Goal: Information Seeking & Learning: Learn about a topic

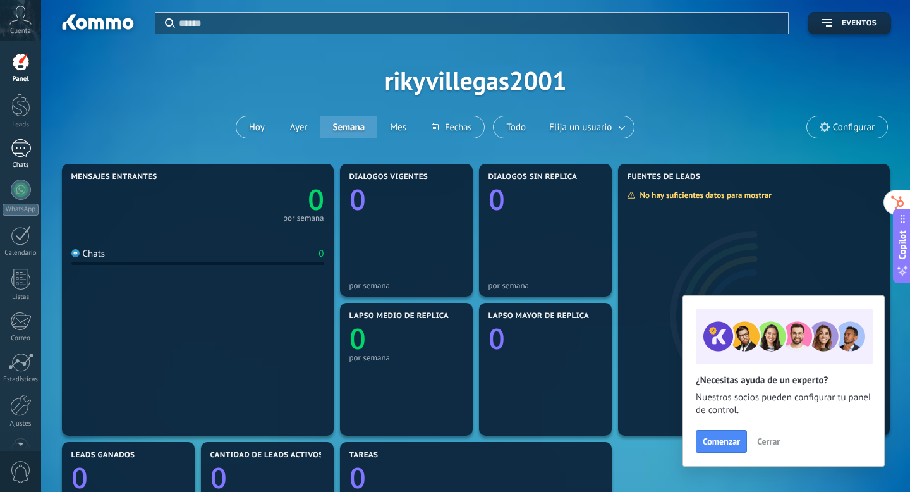
click at [21, 147] on div at bounding box center [21, 148] width 20 height 18
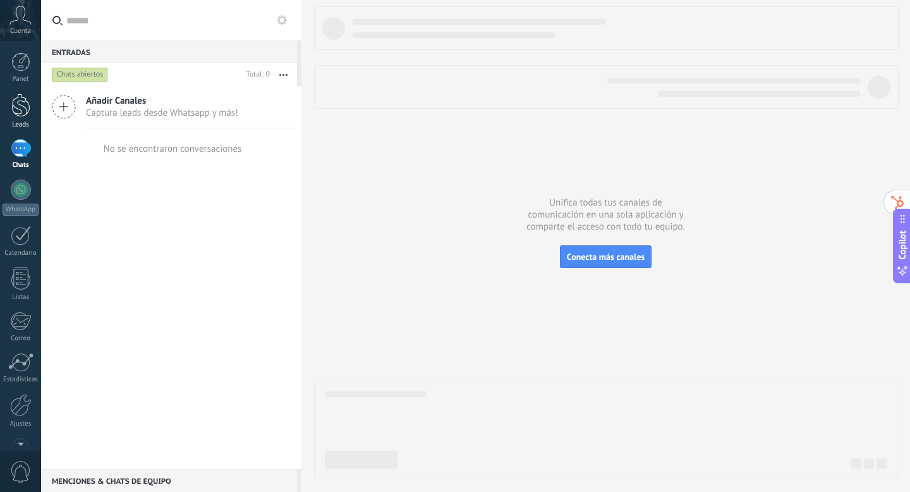
click at [27, 110] on div at bounding box center [20, 105] width 19 height 23
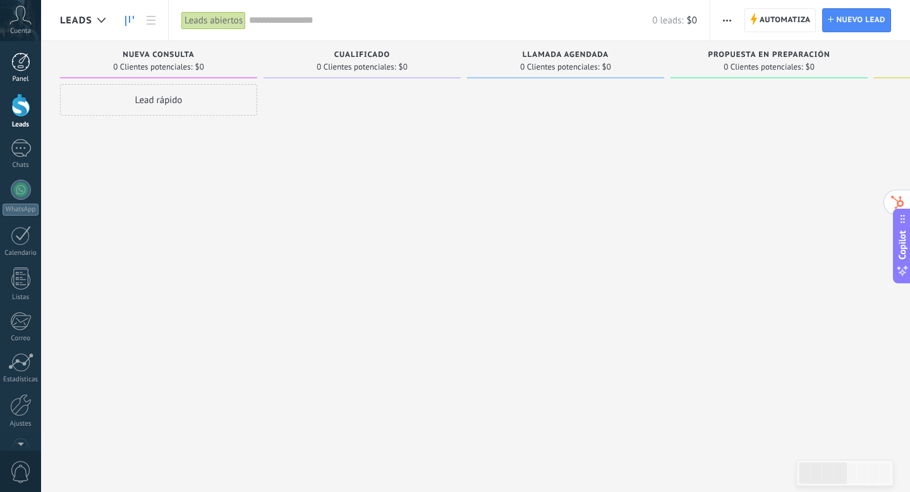
click at [19, 64] on div at bounding box center [20, 61] width 19 height 19
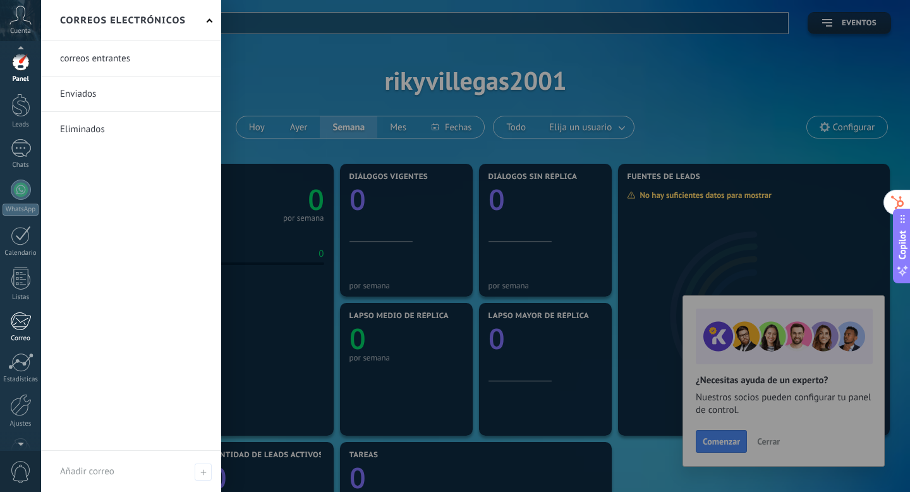
scroll to position [34, 0]
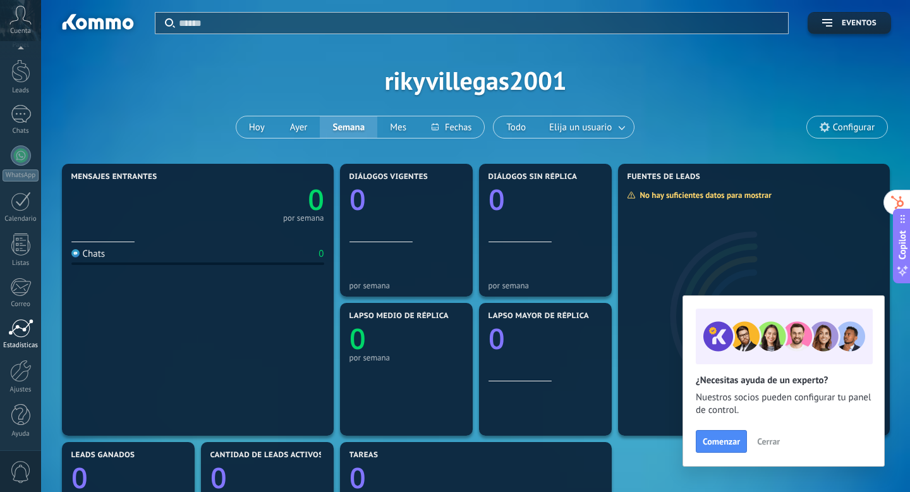
click at [18, 331] on div at bounding box center [20, 328] width 25 height 19
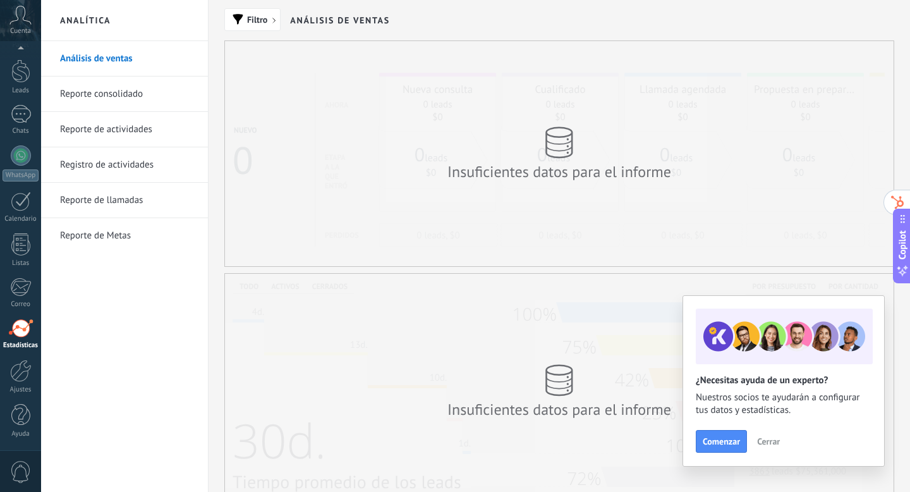
click at [152, 97] on link "Reporte consolidado" at bounding box center [127, 93] width 135 height 35
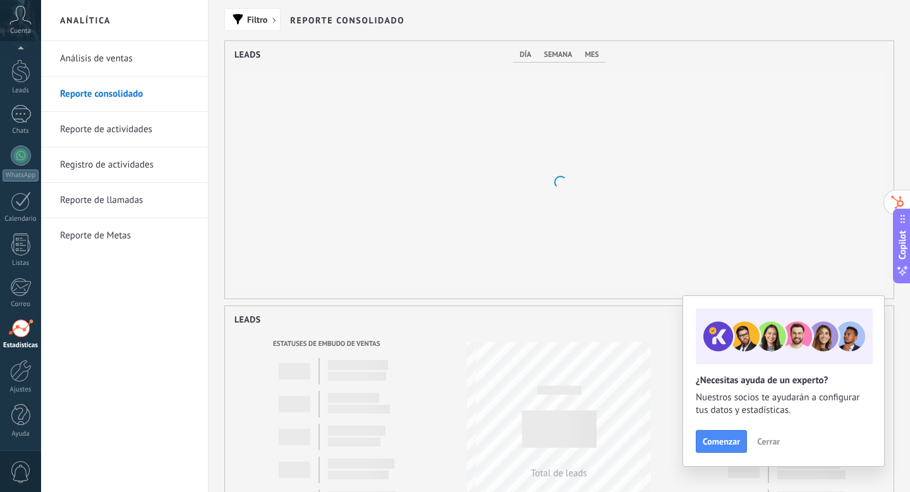
click at [136, 127] on link "Reporte de actividades" at bounding box center [127, 129] width 135 height 35
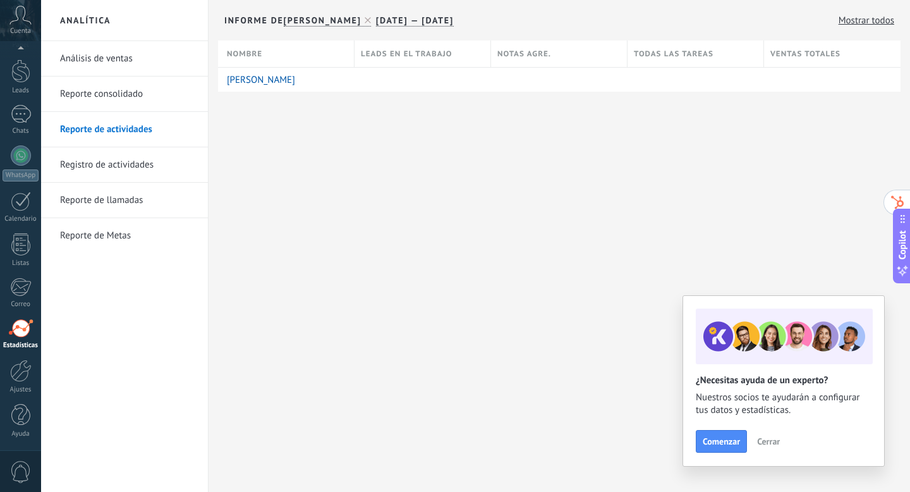
click at [133, 167] on link "Registro de actividades" at bounding box center [127, 164] width 135 height 35
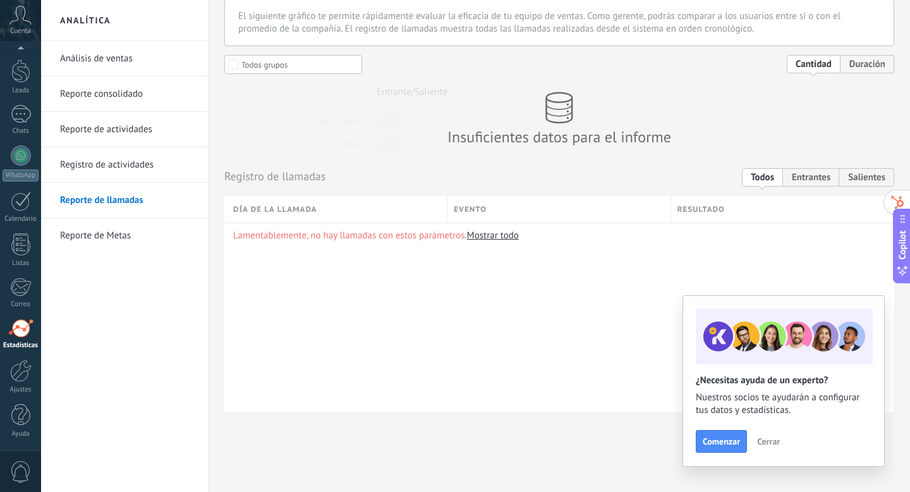
scroll to position [44, 0]
